Goal: Task Accomplishment & Management: Complete application form

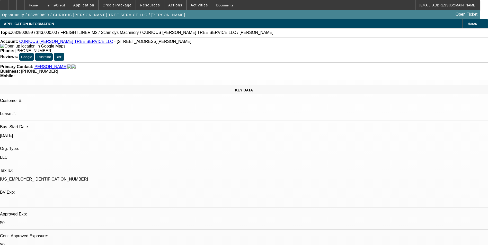
select select "0"
select select "3"
select select "0"
select select "6"
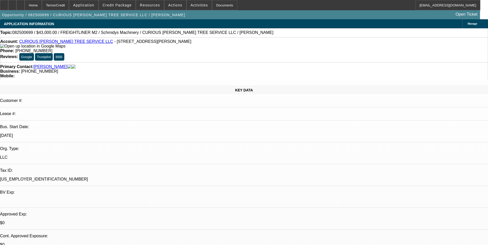
select select "0"
select select "2"
select select "0"
select select "6"
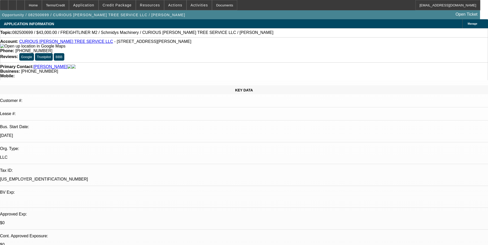
select select "0"
select select "2"
select select "0"
select select "6"
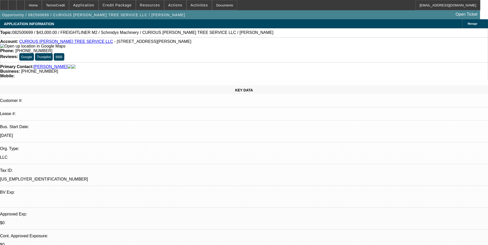
select select "0"
select select "6"
